Goal: Transaction & Acquisition: Obtain resource

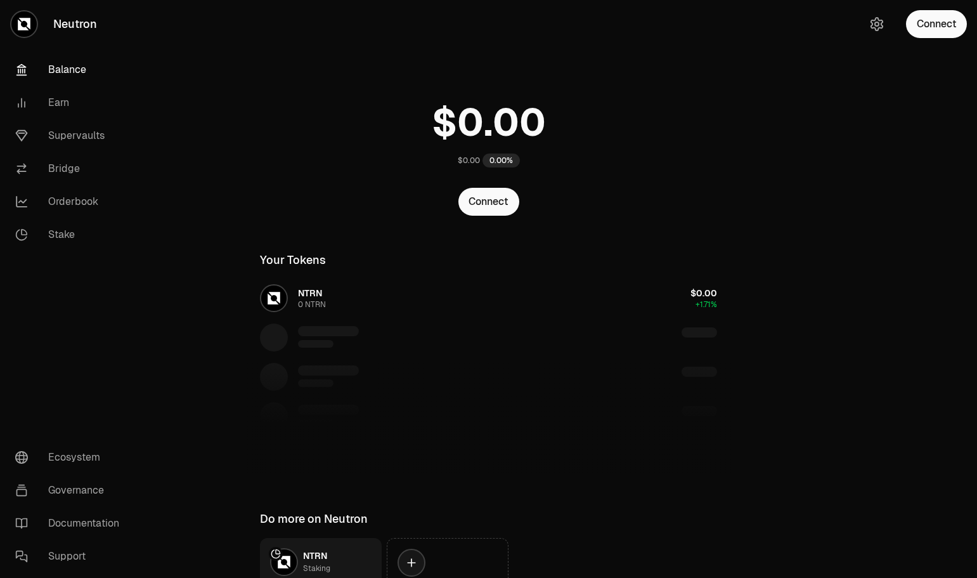
click at [928, 18] on button "Connect" at bounding box center [936, 24] width 61 height 28
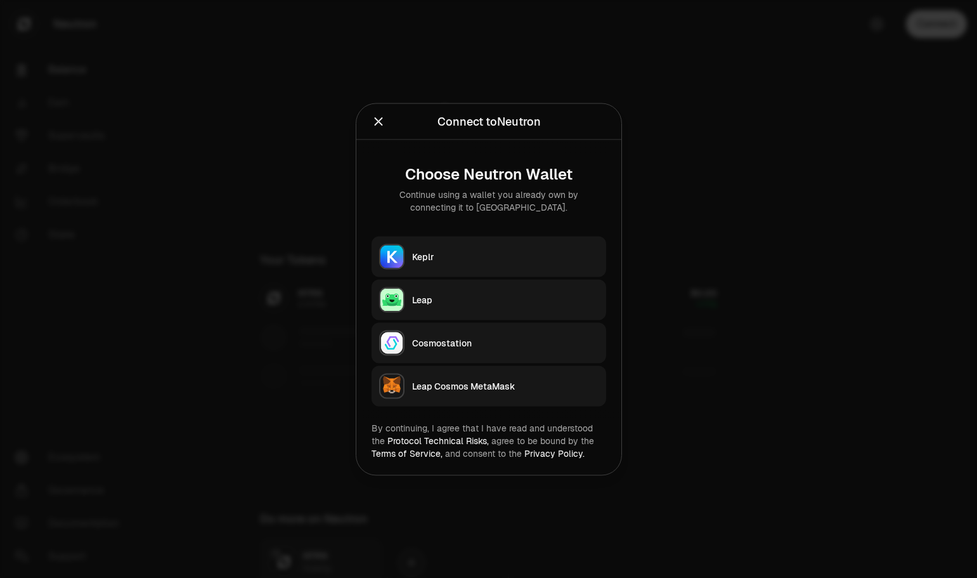
click at [454, 268] on button "Keplr" at bounding box center [489, 256] width 235 height 41
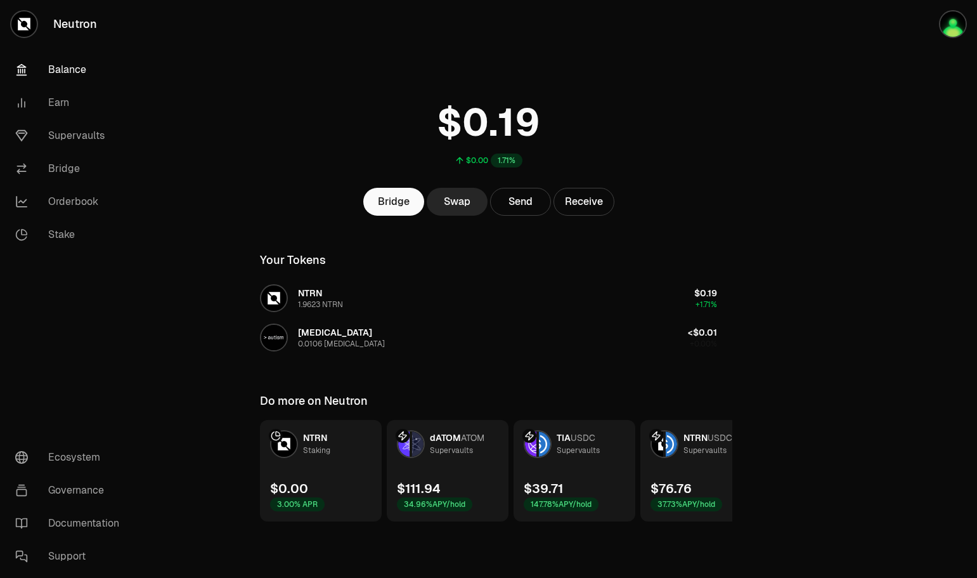
click at [331, 464] on link "NTRN Staking $0.00 3.00% APR" at bounding box center [321, 470] width 122 height 101
click at [80, 138] on link "Supervaults" at bounding box center [71, 135] width 132 height 33
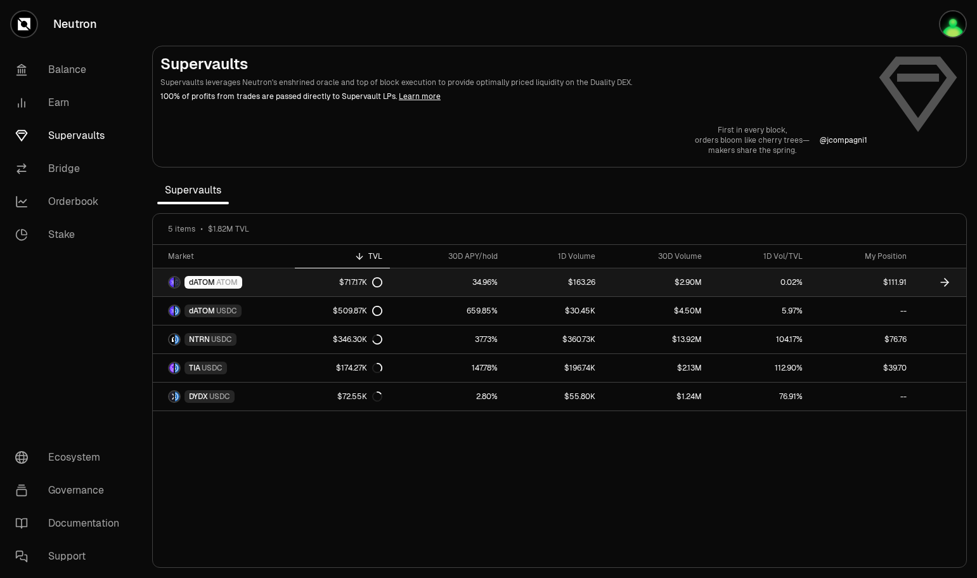
click at [500, 282] on link "34.96%" at bounding box center [447, 282] width 115 height 28
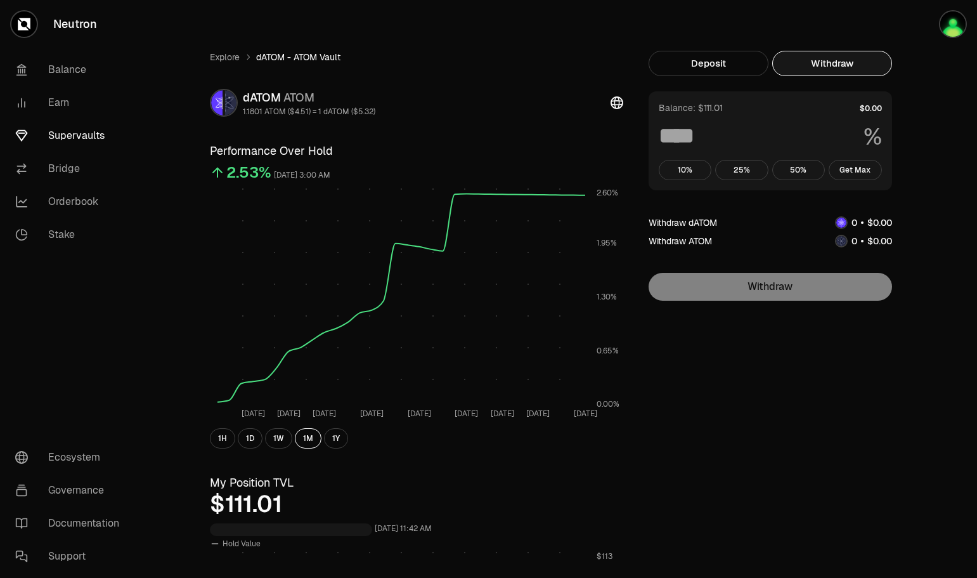
click at [845, 68] on button "Withdraw" at bounding box center [832, 63] width 120 height 25
click at [855, 163] on button "Get Max" at bounding box center [855, 170] width 53 height 20
type input "***"
